Goal: Find specific page/section: Find specific page/section

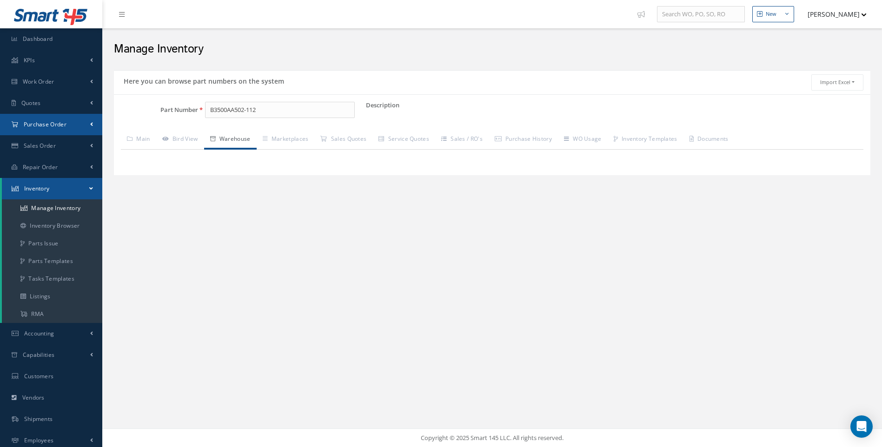
click at [38, 120] on link "Purchase Order" at bounding box center [51, 124] width 102 height 21
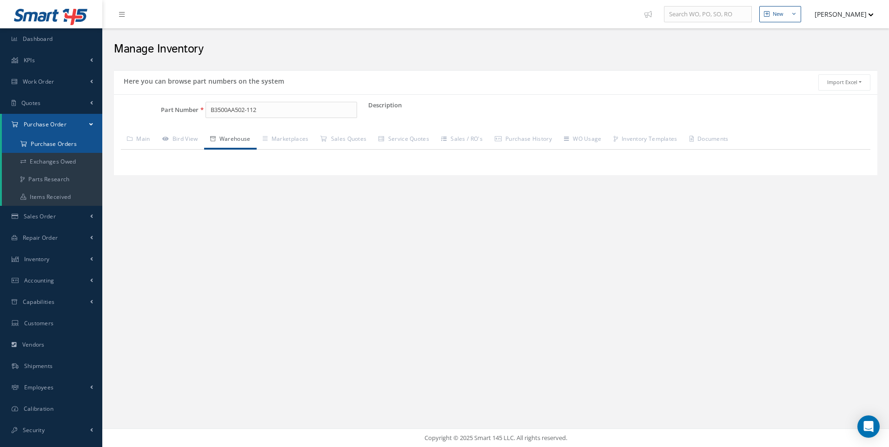
click at [44, 141] on a=1&status_id=2&status_id=3&status_id=5&collapsedFilters"] "Purchase Orders" at bounding box center [52, 144] width 100 height 18
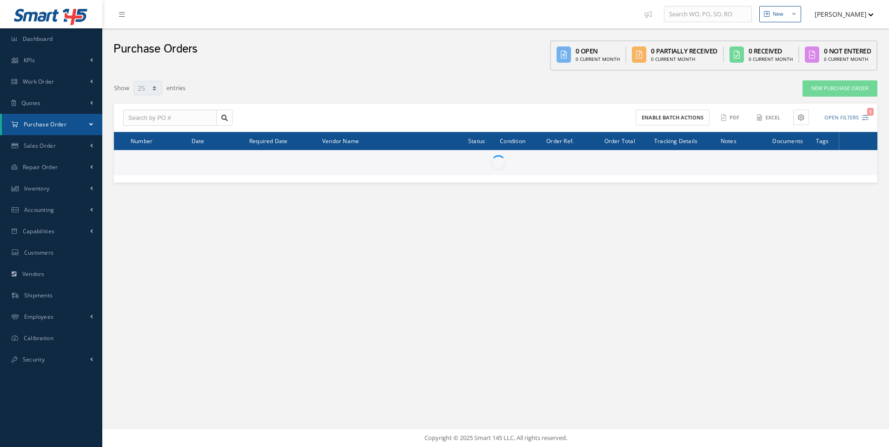
select select "25"
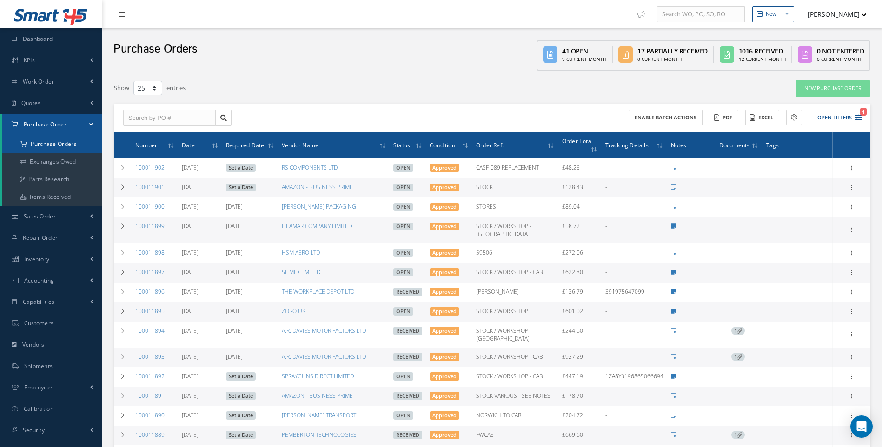
click at [50, 146] on a=1&status_id=2&status_id=3&status_id=5&collapsedFilters"] "Purchase Orders" at bounding box center [52, 144] width 100 height 18
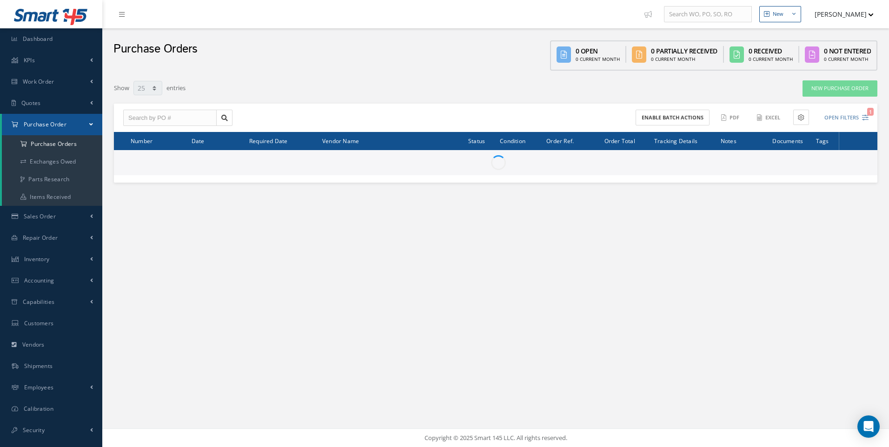
select select "25"
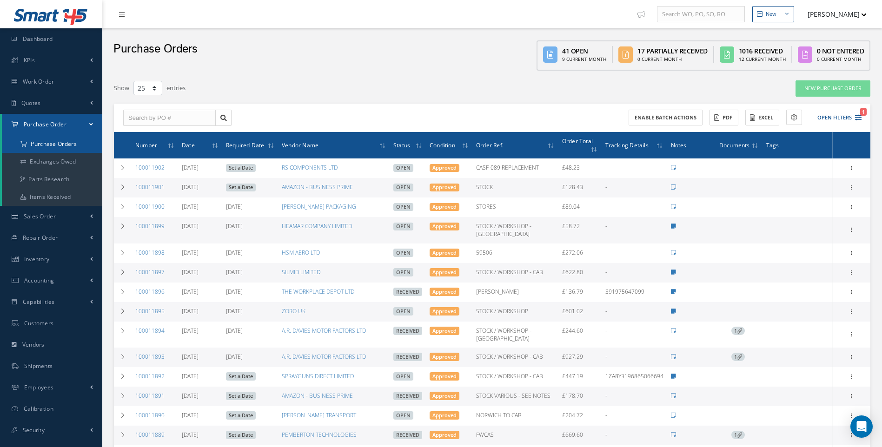
click at [44, 146] on a=1&status_id=2&status_id=3&status_id=5&collapsedFilters"] "Purchase Orders" at bounding box center [52, 144] width 100 height 18
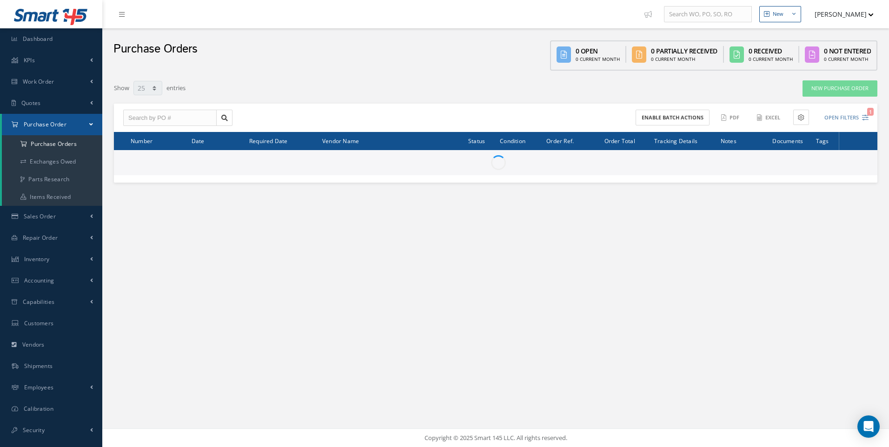
select select "25"
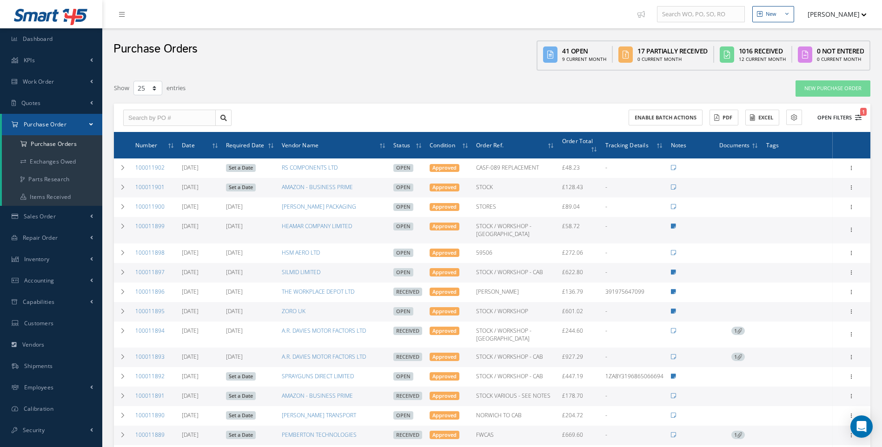
click at [858, 116] on icon "1" at bounding box center [858, 117] width 7 height 7
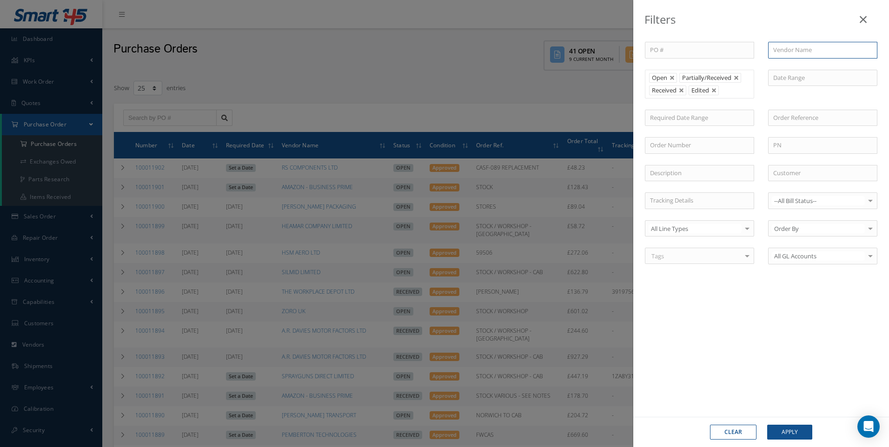
click at [789, 49] on input "text" at bounding box center [822, 50] width 109 height 17
click at [812, 60] on div "VANEMA STORITVE D.O.O." at bounding box center [823, 67] width 108 height 17
type input "VANEMA STORITVE D.O.O."
click at [795, 432] on button "Apply" at bounding box center [789, 432] width 45 height 15
